Goal: Task Accomplishment & Management: Manage account settings

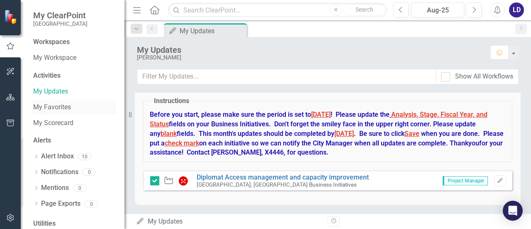
scroll to position [27, 0]
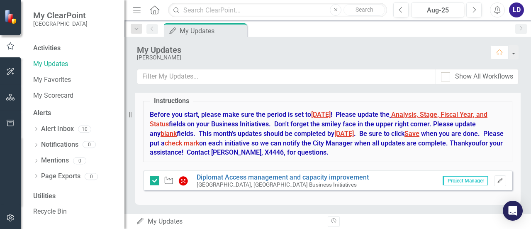
click at [497, 178] on icon "Edit" at bounding box center [500, 180] width 6 height 5
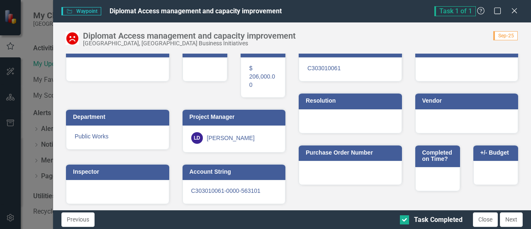
scroll to position [0, 0]
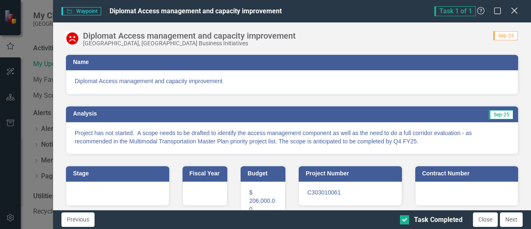
click at [515, 11] on icon at bounding box center [514, 10] width 6 height 6
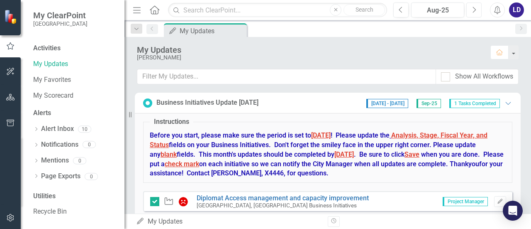
click at [479, 9] on button "Next" at bounding box center [473, 9] width 15 height 15
click at [494, 200] on button "Edit" at bounding box center [500, 201] width 12 height 11
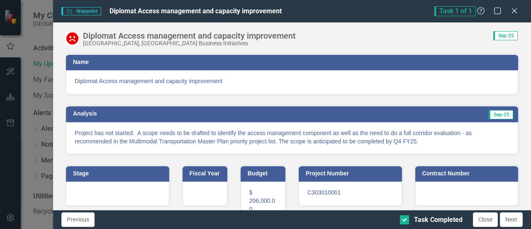
click at [355, 83] on span "Diplomat Access management and capacity improvement" at bounding box center [292, 81] width 435 height 8
click at [482, 217] on button "Close" at bounding box center [485, 219] width 25 height 15
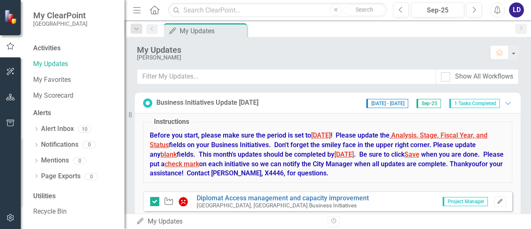
click at [497, 199] on icon "button" at bounding box center [499, 200] width 5 height 5
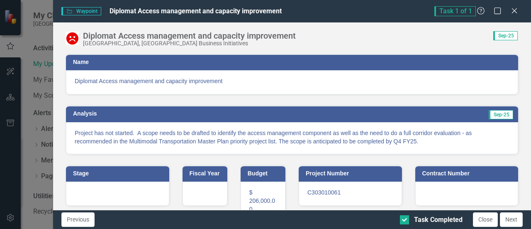
click at [504, 33] on span "Sep-25" at bounding box center [505, 35] width 24 height 9
click at [514, 12] on icon "Close" at bounding box center [514, 11] width 10 height 8
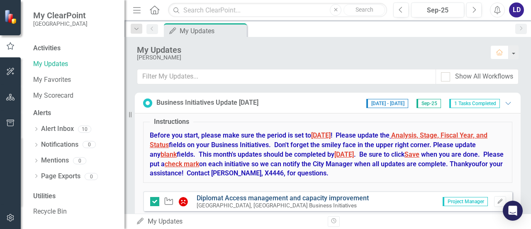
click at [304, 195] on link "Diplomat Access management and capacity improvement" at bounding box center [283, 198] width 172 height 8
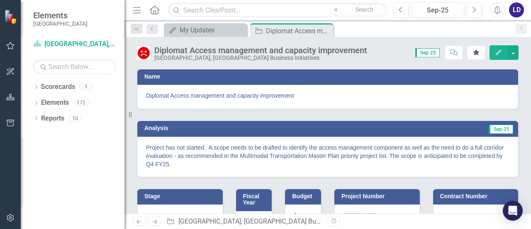
click at [499, 50] on icon "Edit" at bounding box center [498, 52] width 7 height 6
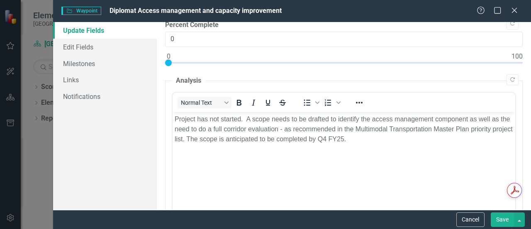
scroll to position [38, 0]
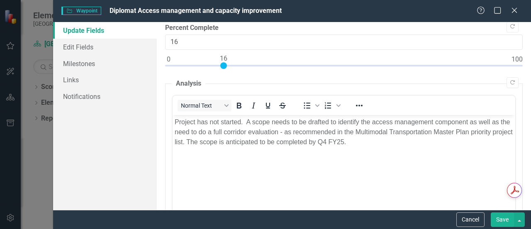
type input "15"
drag, startPoint x: 168, startPoint y: 63, endPoint x: 220, endPoint y: 68, distance: 51.7
click at [220, 68] on div at bounding box center [344, 67] width 358 height 10
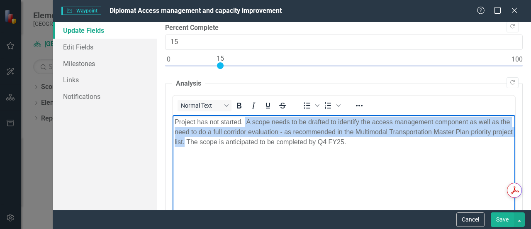
drag, startPoint x: 206, startPoint y: 142, endPoint x: 245, endPoint y: 124, distance: 43.0
click at [245, 124] on p "Project has not started. A scope needs to be drafted to identify the access man…" at bounding box center [344, 132] width 338 height 30
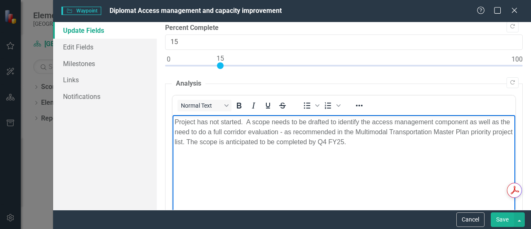
click at [373, 141] on p "Project has not started. A scope needs to be drafted to identify the access man…" at bounding box center [344, 132] width 338 height 30
click at [263, 160] on p "Scope started -" at bounding box center [344, 158] width 338 height 10
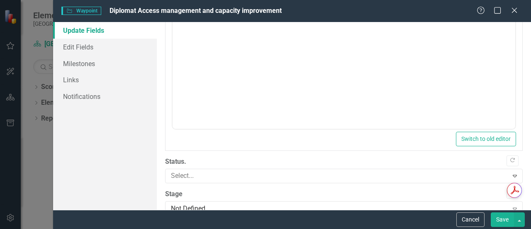
scroll to position [394, 0]
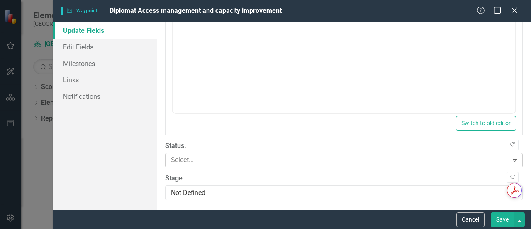
click at [496, 157] on div at bounding box center [338, 159] width 340 height 11
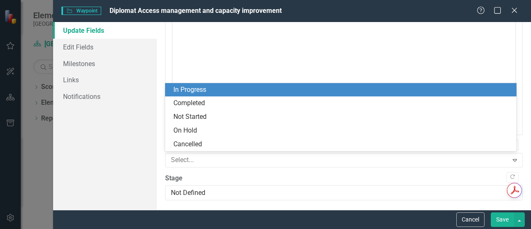
click at [297, 92] on div "In Progress" at bounding box center [342, 90] width 338 height 10
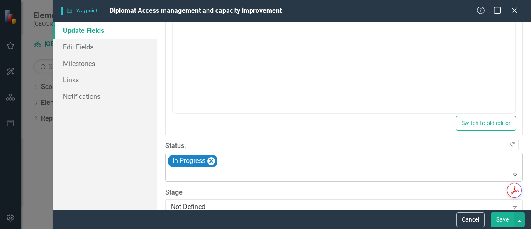
scroll to position [408, 0]
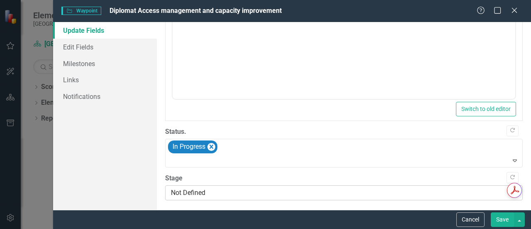
click at [464, 190] on div "Not Defined" at bounding box center [339, 193] width 337 height 10
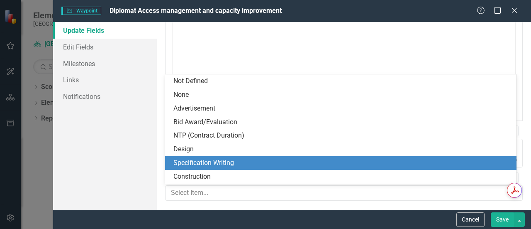
click at [347, 161] on div "Specification Writing" at bounding box center [342, 163] width 338 height 10
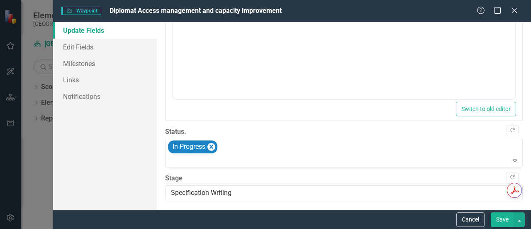
click at [506, 219] on button "Save" at bounding box center [502, 219] width 23 height 15
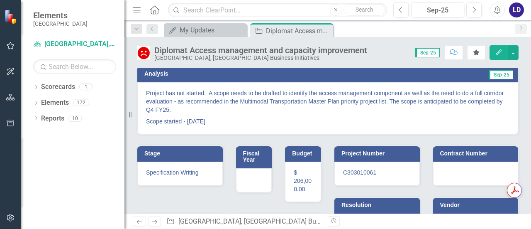
scroll to position [0, 0]
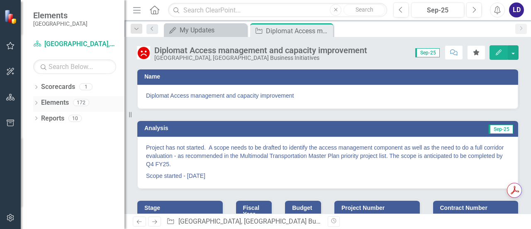
click at [49, 100] on link "Elements" at bounding box center [55, 103] width 28 height 10
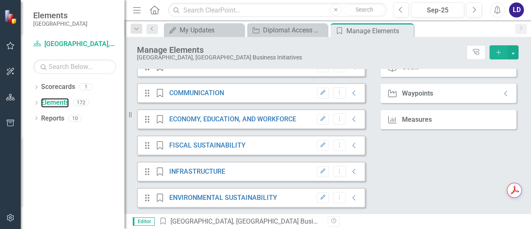
scroll to position [160, 0]
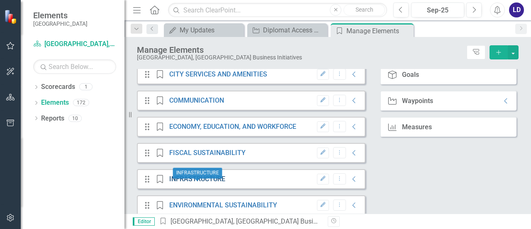
click at [199, 181] on link "INFRASTRUCTURE" at bounding box center [197, 179] width 56 height 8
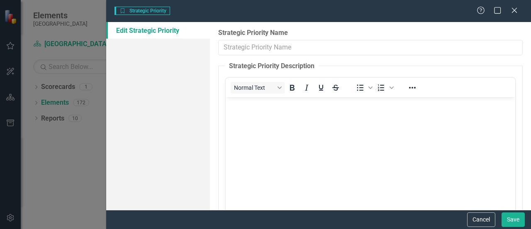
type input "INFRASTRUCTURE"
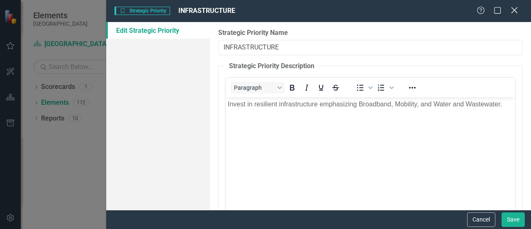
click at [513, 10] on icon at bounding box center [514, 10] width 6 height 6
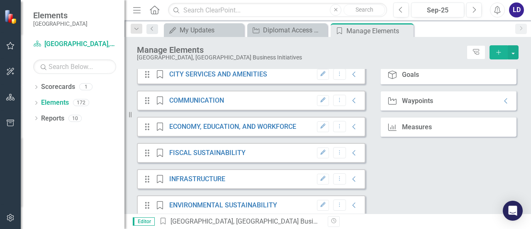
scroll to position [173, 0]
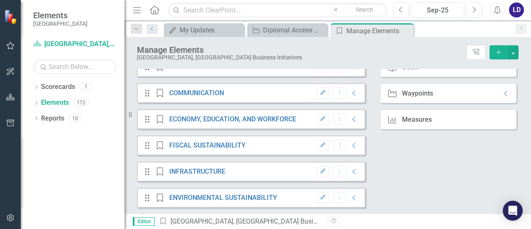
click at [161, 172] on icon "Strategic Priority" at bounding box center [160, 171] width 11 height 8
click at [159, 170] on icon "Strategic Priority" at bounding box center [160, 171] width 11 height 8
click at [264, 173] on div "Drag Strategic Priority INFRASTRUCTURE Edit Dropdown Menu Collapse" at bounding box center [251, 171] width 229 height 20
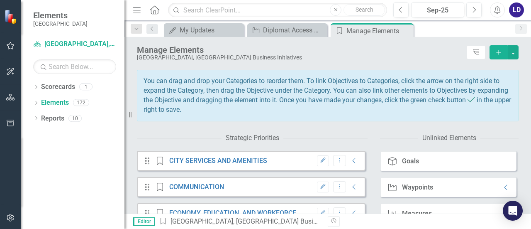
scroll to position [73, 0]
click at [412, 192] on div "Waypoints" at bounding box center [417, 187] width 31 height 7
click at [502, 191] on icon "Collapse" at bounding box center [506, 188] width 8 height 7
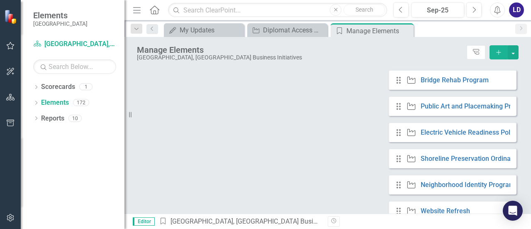
scroll to position [921, 0]
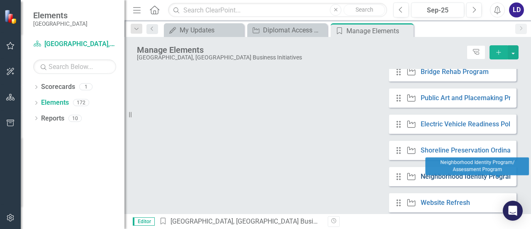
click at [431, 180] on link "Neighborhood Identity Program/ Assessment Program" at bounding box center [502, 176] width 163 height 8
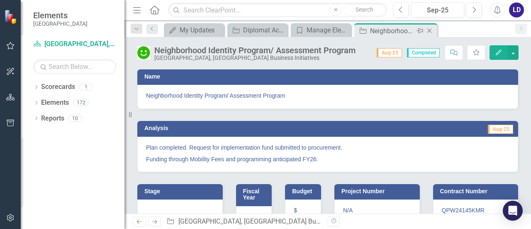
click at [430, 31] on icon "Close" at bounding box center [429, 30] width 8 height 7
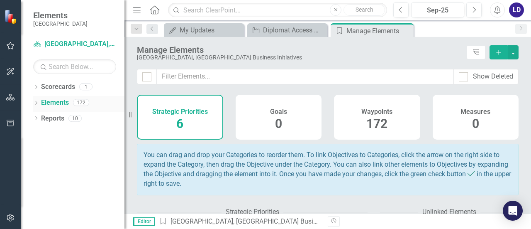
click at [54, 101] on link "Elements" at bounding box center [55, 103] width 28 height 10
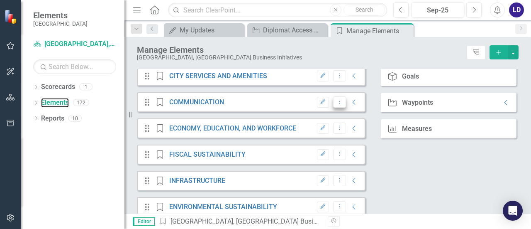
scroll to position [160, 0]
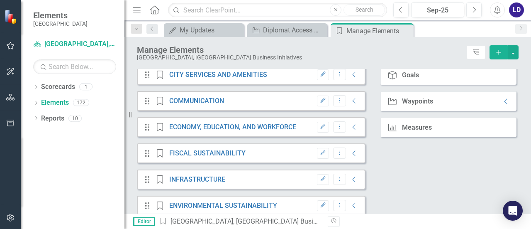
click at [498, 105] on div "Collapse" at bounding box center [504, 101] width 12 height 7
click at [504, 104] on icon at bounding box center [505, 100] width 3 height 5
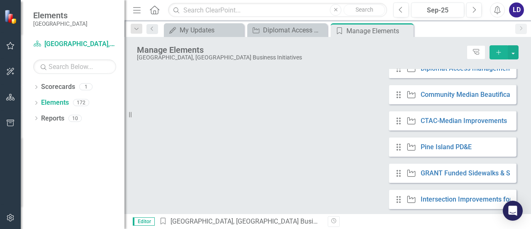
scroll to position [2362, 0]
click at [439, 150] on link "Pine Island PD&E" at bounding box center [446, 146] width 51 height 8
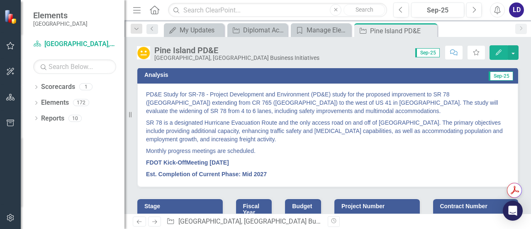
scroll to position [53, 0]
click at [311, 29] on div "Manage Elements" at bounding box center [322, 30] width 32 height 10
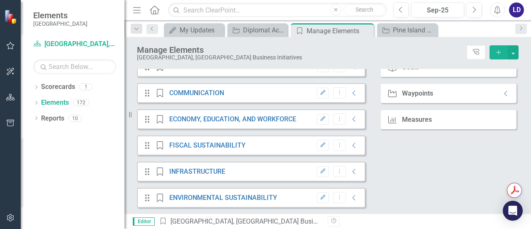
scroll to position [171, 0]
click at [464, 96] on div "Waypoint Waypoints Collapse" at bounding box center [448, 93] width 136 height 20
click at [502, 94] on icon "Collapse" at bounding box center [506, 93] width 8 height 7
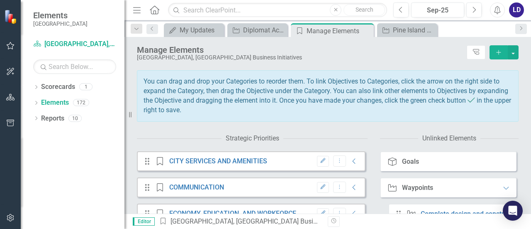
scroll to position [0, 0]
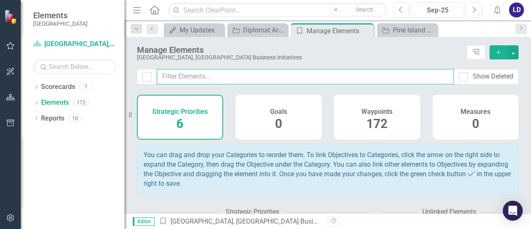
click at [235, 73] on input "text" at bounding box center [305, 76] width 297 height 15
type input "c"
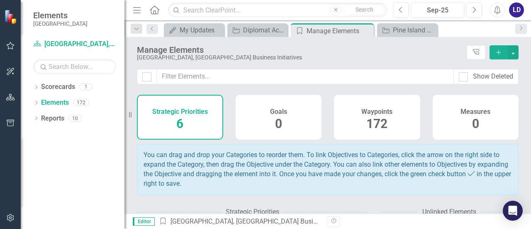
click at [195, 114] on h4 "Strategic Priorities" at bounding box center [180, 111] width 56 height 7
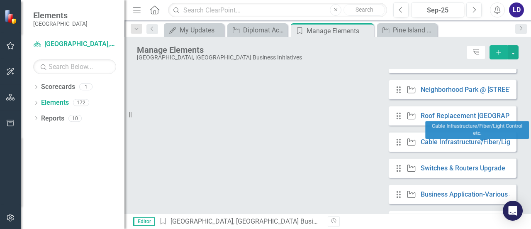
scroll to position [3885, 0]
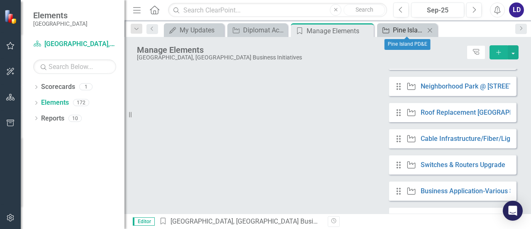
click at [407, 28] on div "Pine Island PD&E" at bounding box center [409, 30] width 32 height 10
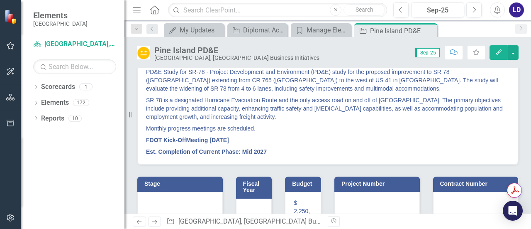
scroll to position [66, 0]
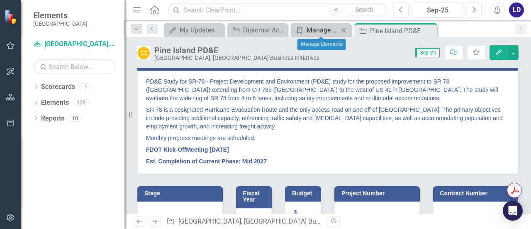
click at [322, 29] on div "Manage Elements" at bounding box center [322, 30] width 32 height 10
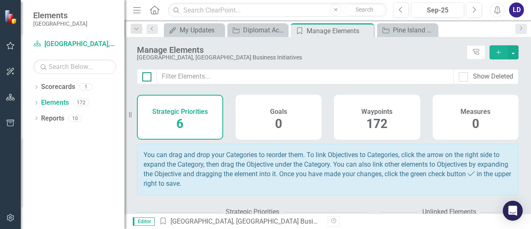
click at [145, 78] on div at bounding box center [146, 76] width 9 height 9
click at [145, 78] on input "checkbox" at bounding box center [144, 74] width 5 height 5
click at [144, 75] on input "checkbox" at bounding box center [144, 74] width 5 height 5
checkbox input "false"
click at [63, 100] on link "Elements" at bounding box center [55, 103] width 28 height 10
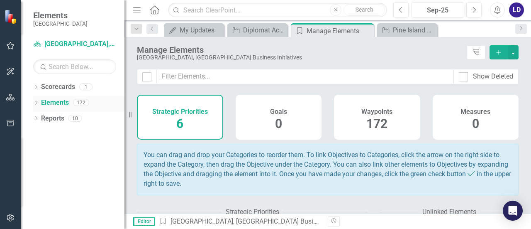
click at [37, 102] on icon "Dropdown" at bounding box center [36, 103] width 6 height 5
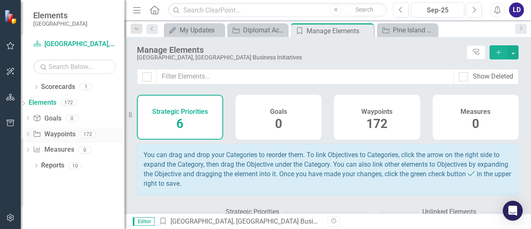
click at [31, 132] on icon "Dropdown" at bounding box center [28, 134] width 6 height 5
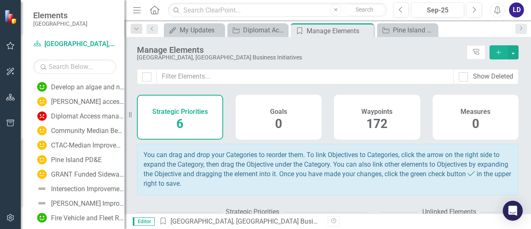
scroll to position [1223, 0]
click at [82, 113] on div "Diplomat Access management and capacity improvement" at bounding box center [87, 115] width 73 height 7
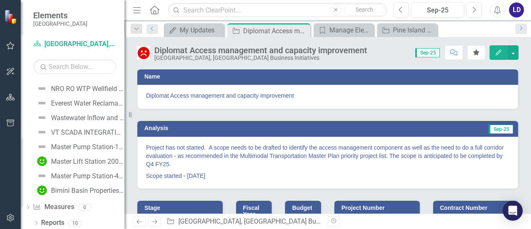
scroll to position [2442, 0]
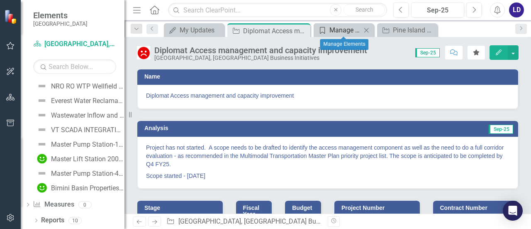
click at [344, 28] on div "Manage Elements" at bounding box center [345, 30] width 32 height 10
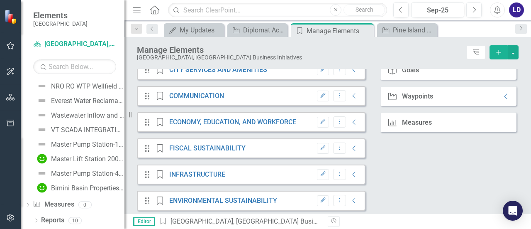
scroll to position [173, 0]
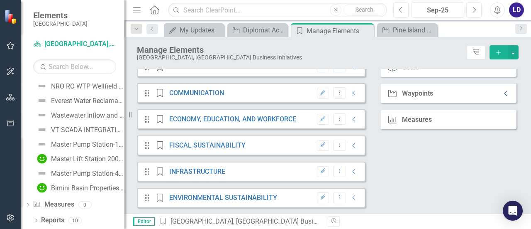
click at [504, 92] on icon at bounding box center [505, 92] width 3 height 5
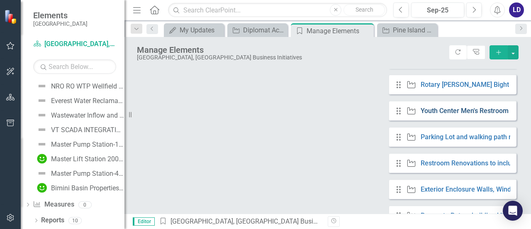
scroll to position [3571, 0]
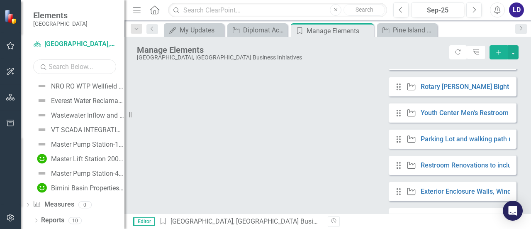
click at [61, 66] on input "text" at bounding box center [74, 66] width 83 height 15
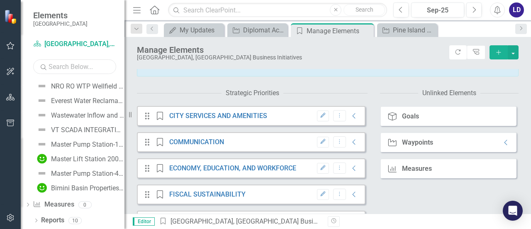
scroll to position [116, 0]
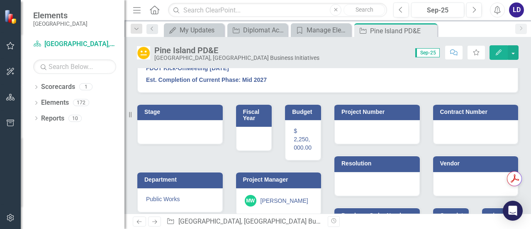
scroll to position [206, 0]
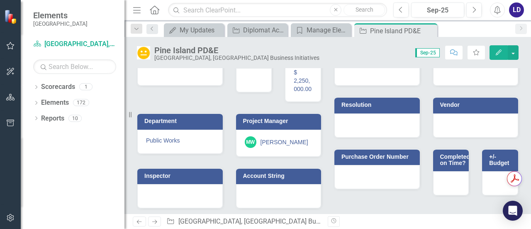
click at [498, 51] on icon "Edit" at bounding box center [498, 52] width 7 height 6
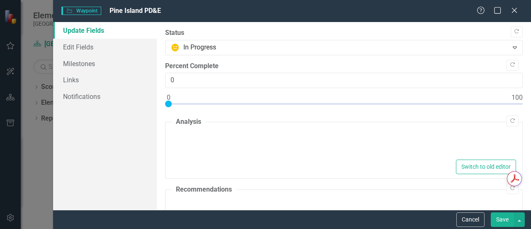
type textarea "<p>PD&amp;E Study for SR-78 - Project Development and Environment (PD&amp;E) st…"
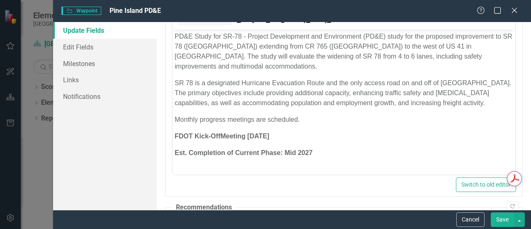
scroll to position [124, 0]
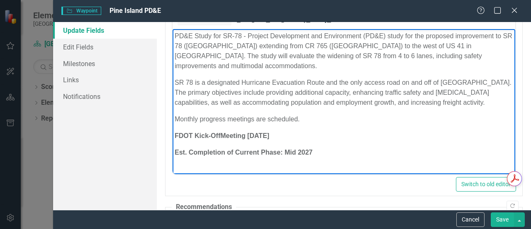
click at [306, 121] on p "Monthly progress meetings are scheduled." at bounding box center [344, 119] width 338 height 10
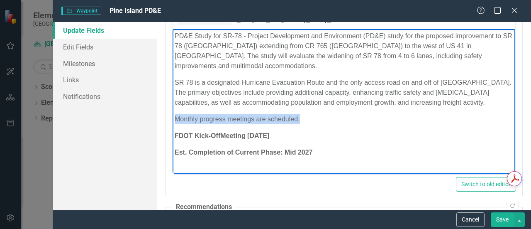
drag, startPoint x: 304, startPoint y: 119, endPoint x: 175, endPoint y: 119, distance: 129.8
click at [175, 119] on p "Monthly progress meetings are scheduled." at bounding box center [344, 119] width 338 height 10
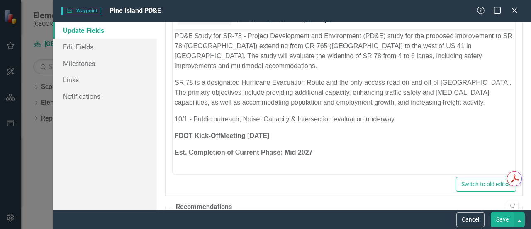
click at [504, 216] on button "Save" at bounding box center [502, 219] width 23 height 15
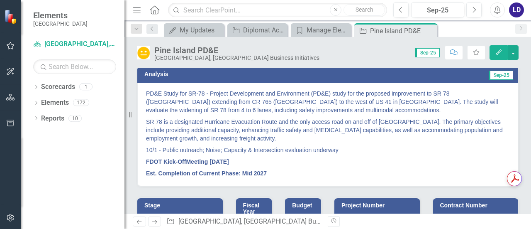
scroll to position [55, 0]
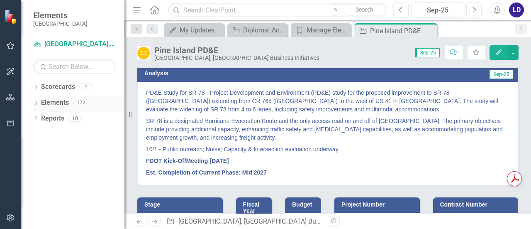
click at [52, 99] on link "Elements" at bounding box center [55, 103] width 28 height 10
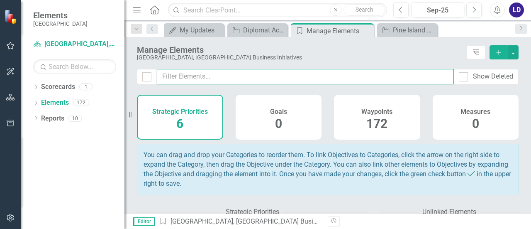
click at [228, 76] on input "text" at bounding box center [305, 76] width 297 height 15
type input "interchange"
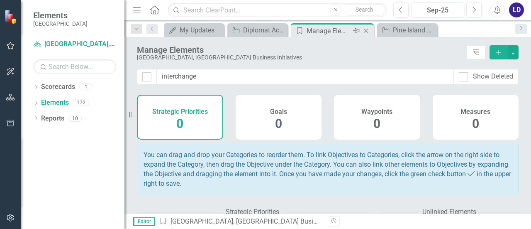
click at [366, 28] on icon "Close" at bounding box center [366, 30] width 8 height 7
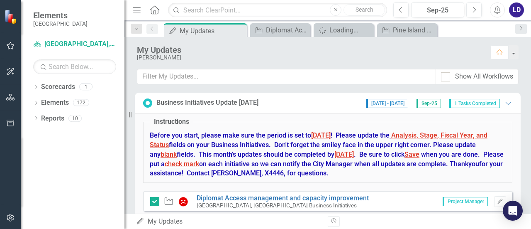
scroll to position [21, 0]
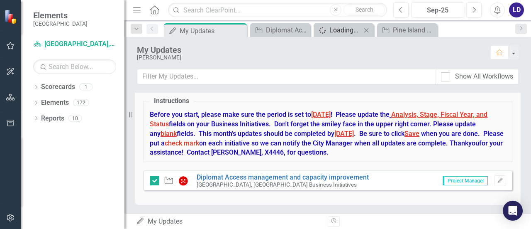
click at [339, 27] on div "Loading..." at bounding box center [345, 30] width 32 height 10
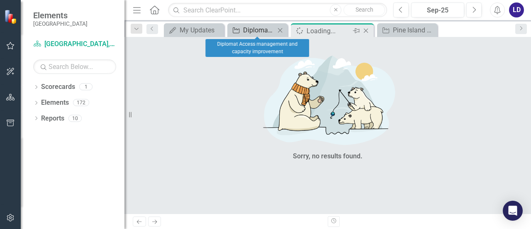
click at [267, 31] on div "Diplomat Access management and capacity improvement" at bounding box center [259, 30] width 32 height 10
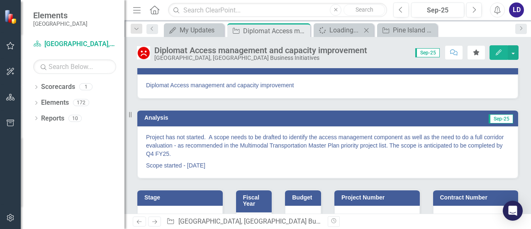
scroll to position [10, 0]
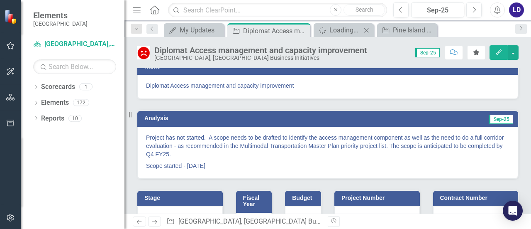
click at [496, 51] on icon "Edit" at bounding box center [498, 52] width 7 height 6
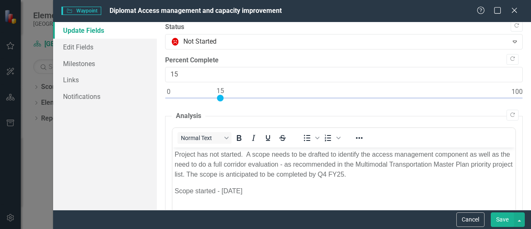
scroll to position [0, 0]
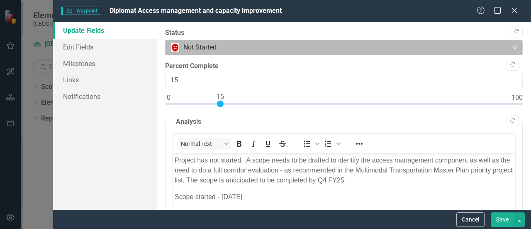
click at [511, 45] on icon "Expand" at bounding box center [515, 47] width 8 height 7
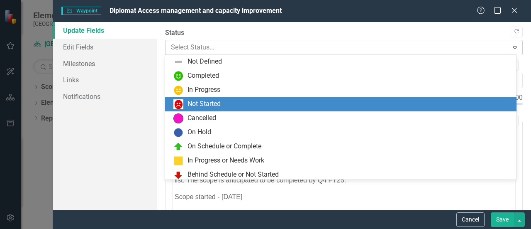
scroll to position [17, 0]
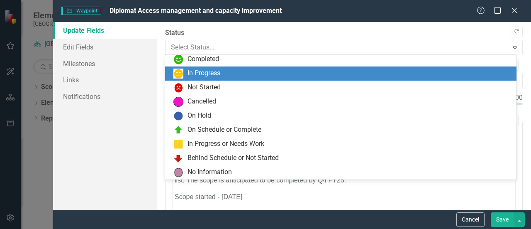
click at [356, 74] on div "In Progress" at bounding box center [342, 73] width 338 height 10
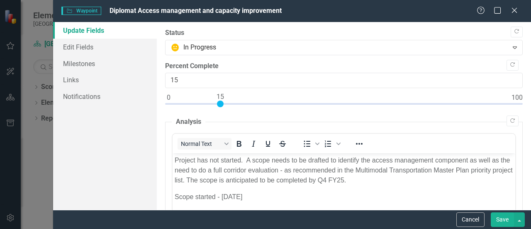
click at [500, 219] on button "Save" at bounding box center [502, 219] width 23 height 15
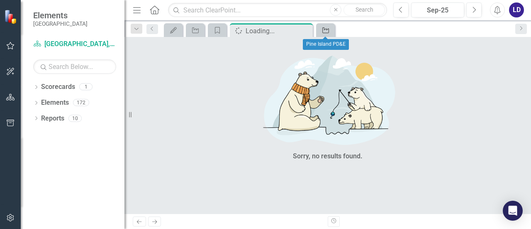
click at [325, 29] on icon "Waypoint" at bounding box center [325, 30] width 8 height 7
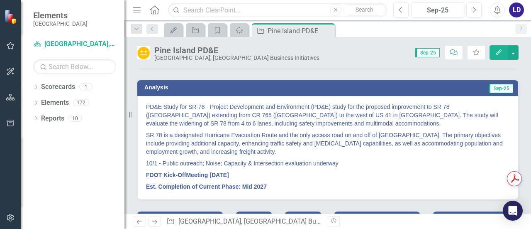
scroll to position [44, 0]
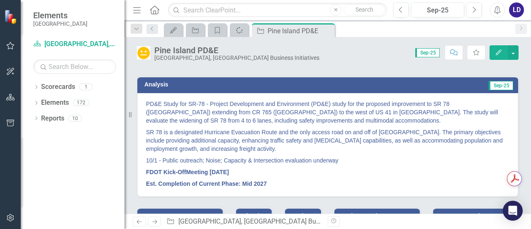
click at [343, 160] on p "10/1 - Public outreach; Noise; Capacity & Intersection evaluation underway" at bounding box center [327, 160] width 363 height 12
drag, startPoint x: 343, startPoint y: 160, endPoint x: 279, endPoint y: 155, distance: 64.1
click at [279, 155] on p "10/1 - Public outreach; Noise; Capacity & Intersection evaluation underway" at bounding box center [327, 160] width 363 height 12
click at [230, 159] on p "10/1 - Public outreach; Noise; Capacity & Intersection evaluation underway" at bounding box center [327, 160] width 363 height 12
click at [500, 53] on icon "Edit" at bounding box center [498, 52] width 7 height 6
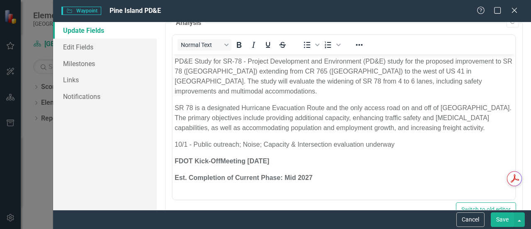
scroll to position [100, 0]
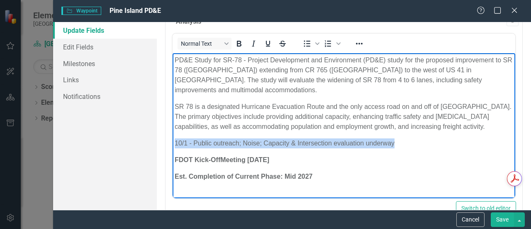
drag, startPoint x: 400, startPoint y: 145, endPoint x: 174, endPoint y: 141, distance: 226.1
click at [174, 141] on body "PD&E Study for SR-78 - Project Development and Environment (PD&E) study for the…" at bounding box center [344, 121] width 343 height 137
copy p "10/1 - Public outreach; Noise; Capacity & Intersection evaluation underway"
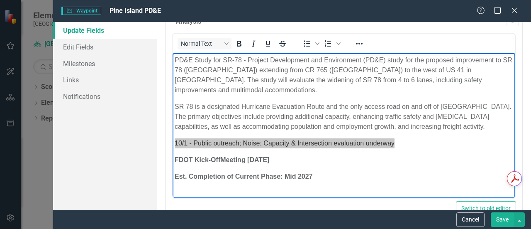
click at [508, 220] on button "Save" at bounding box center [502, 219] width 23 height 15
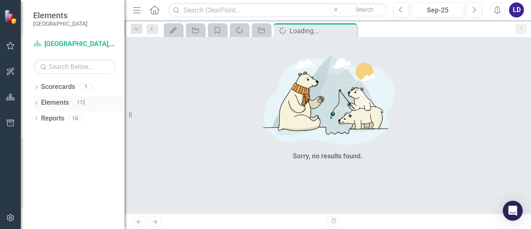
click at [56, 100] on link "Elements" at bounding box center [55, 103] width 28 height 10
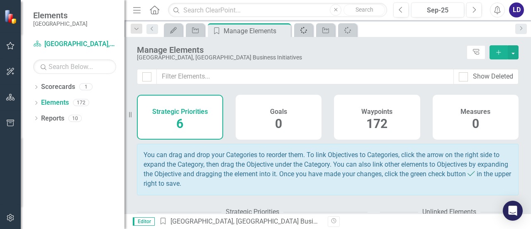
click at [300, 28] on icon "Spinner" at bounding box center [303, 30] width 9 height 7
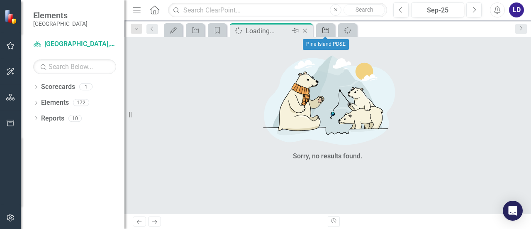
click at [326, 27] on icon "Waypoint" at bounding box center [325, 30] width 8 height 7
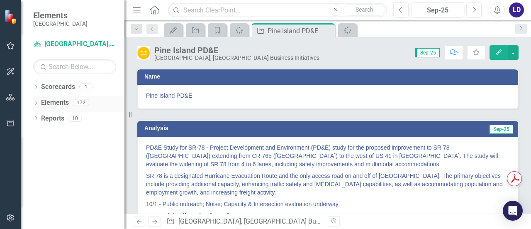
click at [37, 102] on icon at bounding box center [36, 103] width 2 height 4
click at [39, 132] on icon "Dropdown" at bounding box center [40, 134] width 6 height 5
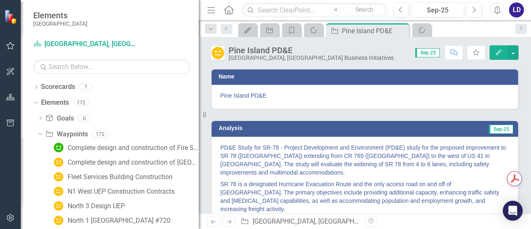
drag, startPoint x: 124, startPoint y: 136, endPoint x: 199, endPoint y: 134, distance: 74.7
click at [199, 134] on div "Resize" at bounding box center [202, 114] width 7 height 229
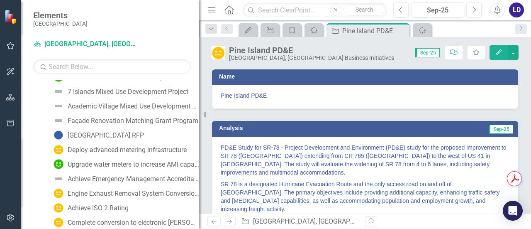
scroll to position [623, 0]
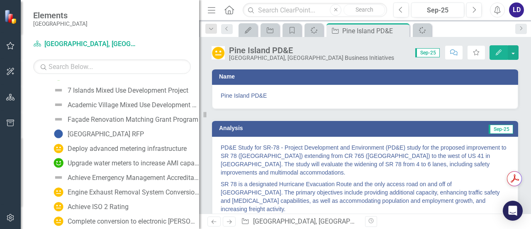
click at [16, 135] on div at bounding box center [10, 134] width 21 height 4
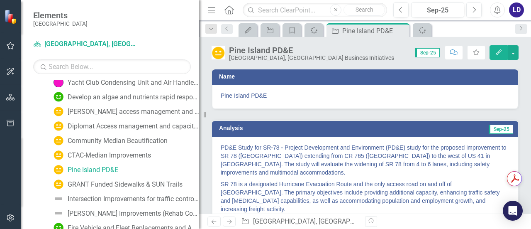
scroll to position [1216, 0]
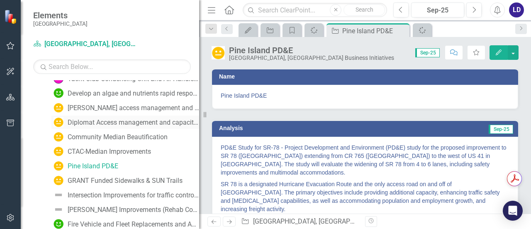
click at [83, 122] on div "Diplomat Access management and capacity improvement" at bounding box center [133, 122] width 131 height 7
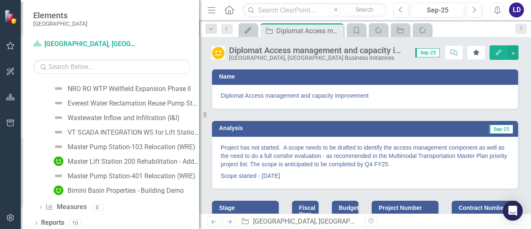
scroll to position [2442, 0]
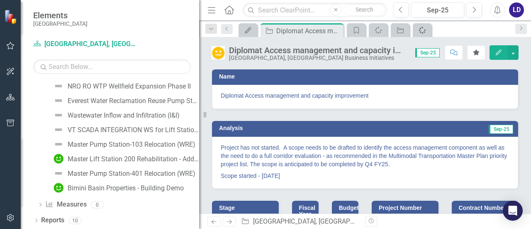
click at [421, 29] on icon "Spinner" at bounding box center [422, 30] width 8 height 7
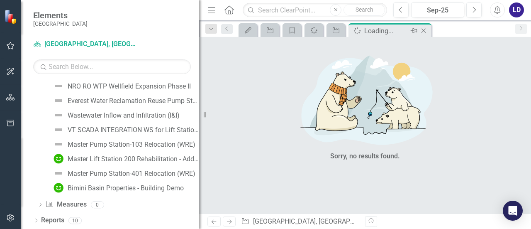
click at [424, 29] on icon at bounding box center [423, 31] width 5 height 5
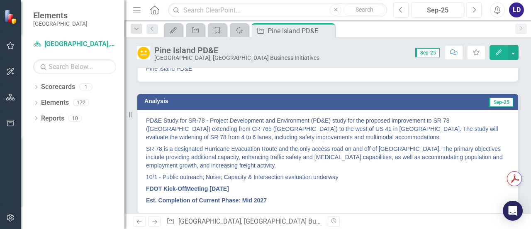
scroll to position [27, 0]
